Goal: Transaction & Acquisition: Download file/media

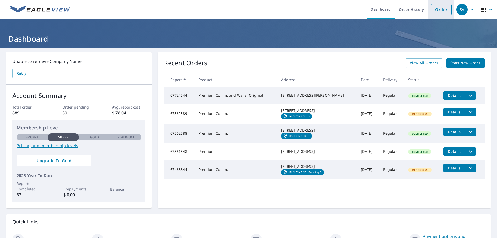
click at [431, 6] on link "Order" at bounding box center [441, 9] width 21 height 11
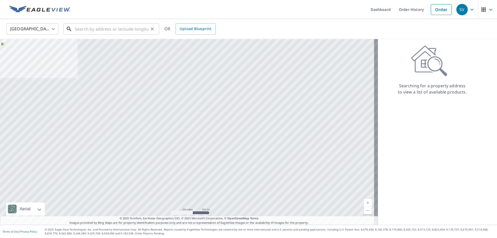
click at [104, 33] on input "text" at bounding box center [112, 29] width 74 height 15
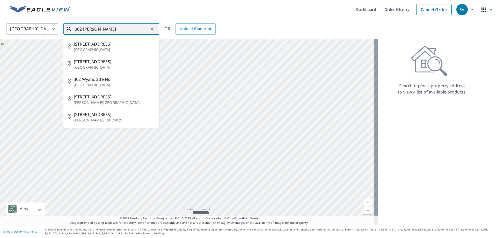
type input "302 [PERSON_NAME]"
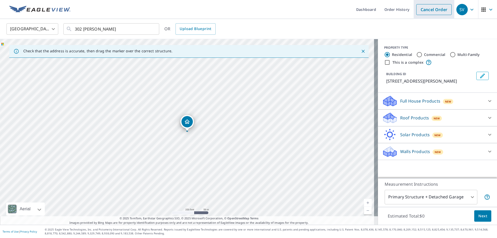
click at [423, 11] on link "Cancel Order" at bounding box center [433, 9] width 35 height 11
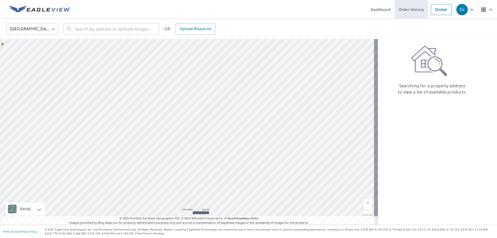
click at [414, 10] on link "Order History" at bounding box center [411, 9] width 33 height 19
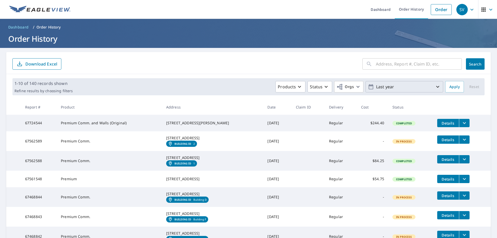
click at [393, 87] on p "Last year" at bounding box center [404, 86] width 61 height 9
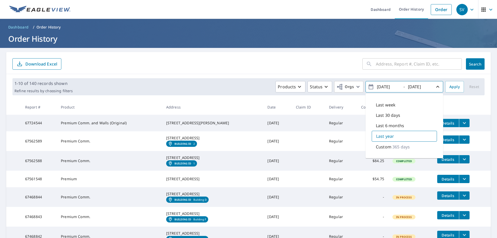
click at [383, 88] on input "[DATE]" at bounding box center [388, 87] width 25 height 8
type input "[DATE]"
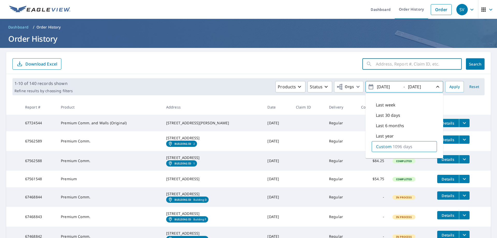
click at [391, 64] on input "text" at bounding box center [419, 64] width 86 height 15
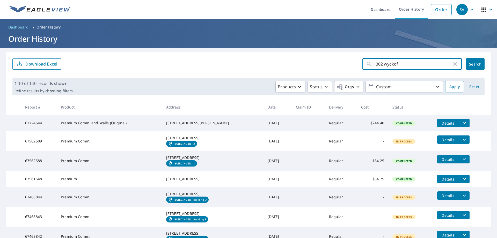
type input "302 [PERSON_NAME]"
click at [477, 62] on span "Search" at bounding box center [475, 64] width 10 height 5
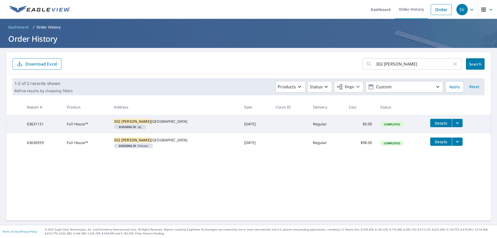
click at [452, 146] on button "filesDropdownBtn-63630939" at bounding box center [457, 142] width 11 height 8
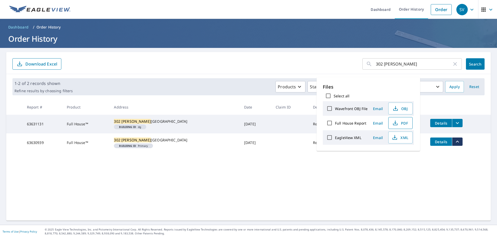
click at [402, 125] on span "PDF" at bounding box center [400, 123] width 17 height 6
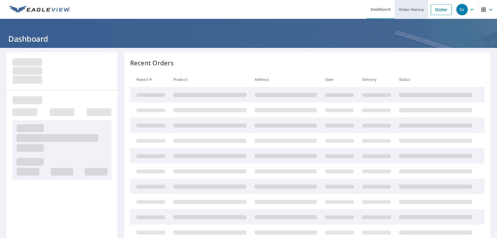
click at [403, 10] on link "Order History" at bounding box center [411, 9] width 33 height 19
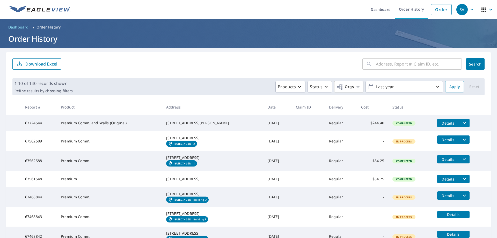
click at [380, 62] on input "text" at bounding box center [419, 64] width 86 height 15
type input "1 finn"
click at [471, 60] on button "Search" at bounding box center [475, 63] width 19 height 11
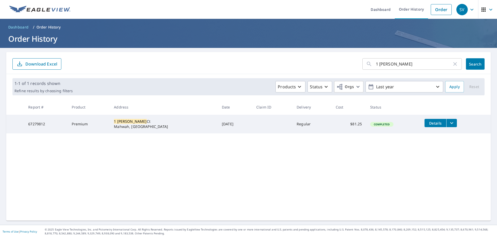
click at [449, 124] on icon "filesDropdownBtn-67279812" at bounding box center [452, 123] width 6 height 6
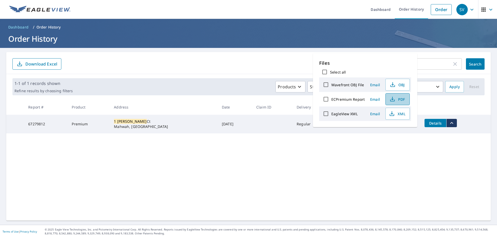
click at [402, 94] on button "PDF" at bounding box center [398, 99] width 24 height 12
